Goal: Task Accomplishment & Management: Use online tool/utility

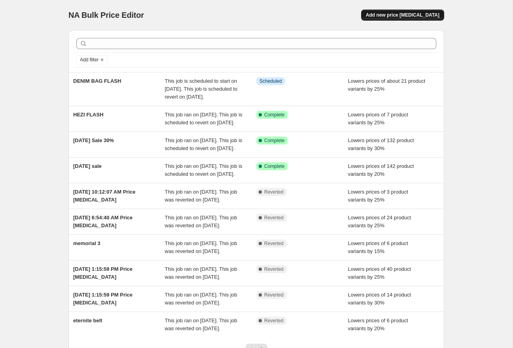
click at [420, 18] on span "Add new price [MEDICAL_DATA]" at bounding box center [403, 15] width 74 height 6
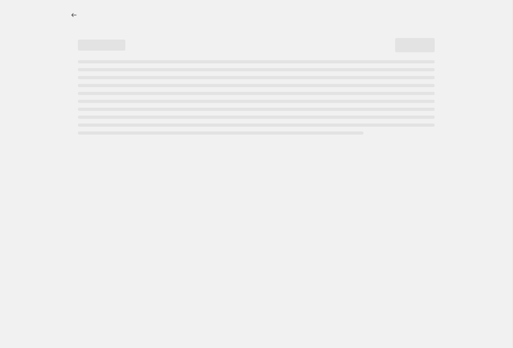
select select "percentage"
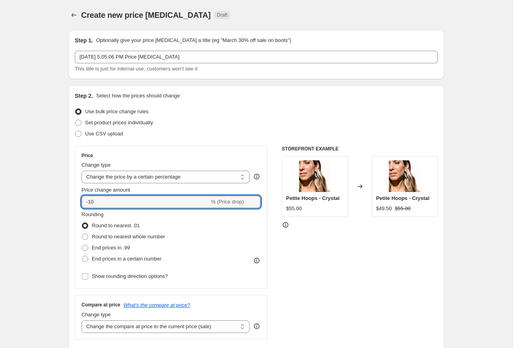
click at [155, 195] on div "Price change amount -10 % (Price drop)" at bounding box center [170, 197] width 179 height 22
click at [152, 199] on input "-10" at bounding box center [145, 201] width 128 height 13
type input "-1"
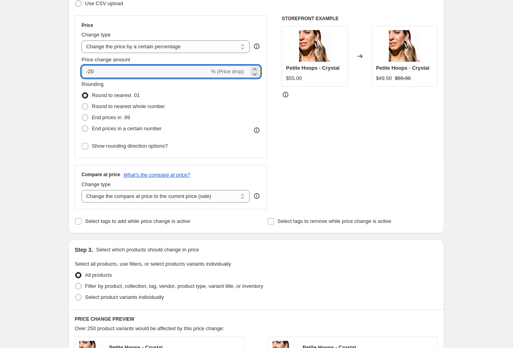
scroll to position [131, 0]
type input "-20"
